Goal: Find specific page/section: Find specific page/section

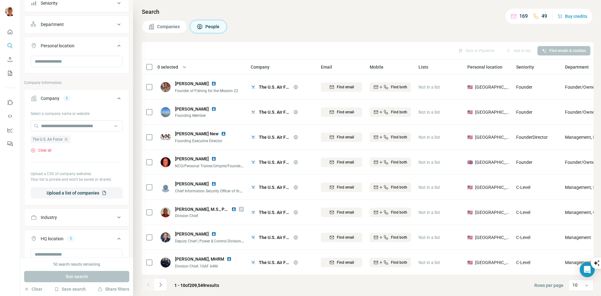
scroll to position [125, 0]
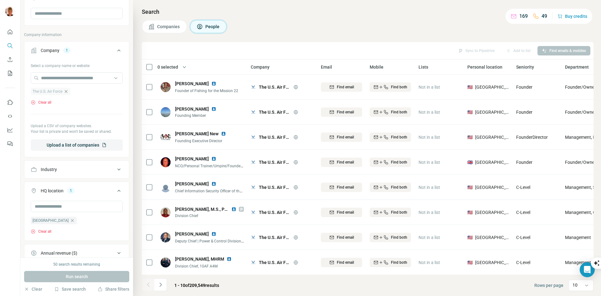
click at [69, 91] on icon "button" at bounding box center [66, 91] width 5 height 5
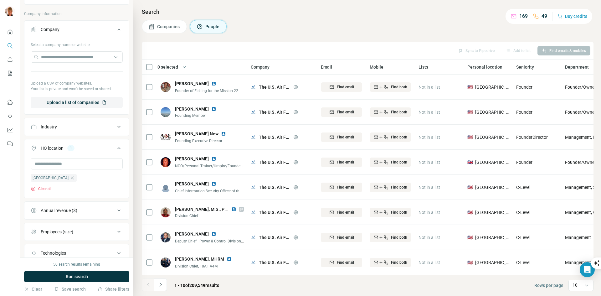
scroll to position [157, 0]
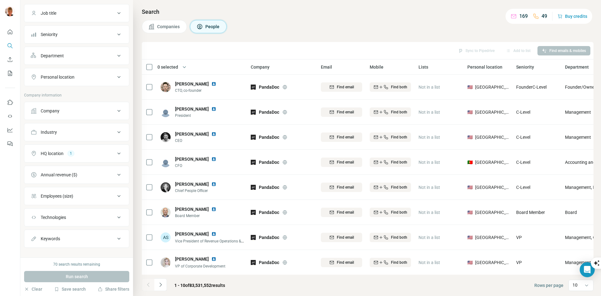
scroll to position [54, 0]
